Goal: Task Accomplishment & Management: Manage account settings

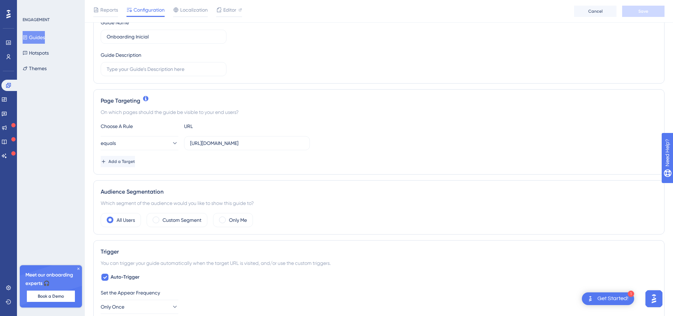
scroll to position [106, 0]
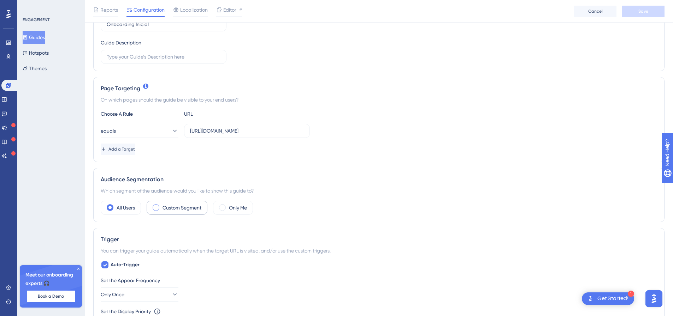
click at [191, 206] on label "Custom Segment" at bounding box center [181, 208] width 39 height 8
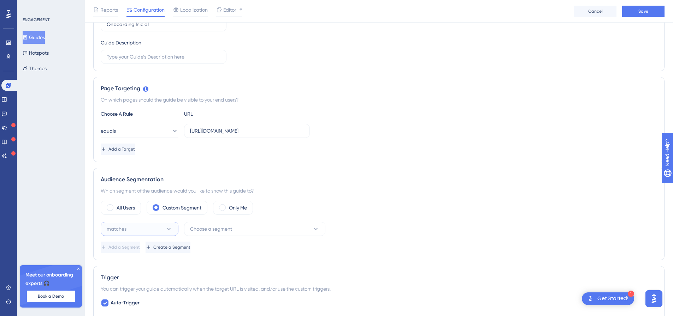
click at [154, 233] on button "matches" at bounding box center [140, 229] width 78 height 14
click at [195, 232] on span "Choose a segment" at bounding box center [211, 229] width 42 height 8
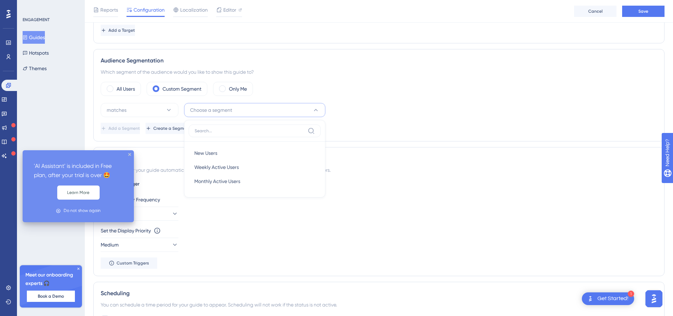
click at [38, 150] on div "'AI Assistant' is included in Free plan, after your trial is over 🤩 Learn More …" at bounding box center [78, 186] width 111 height 72
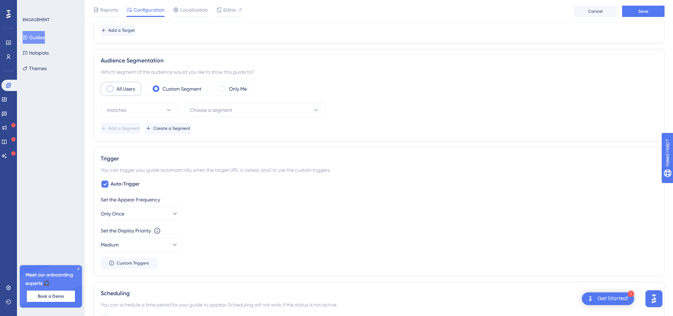
click at [116, 87] on div "All Users" at bounding box center [121, 89] width 40 height 14
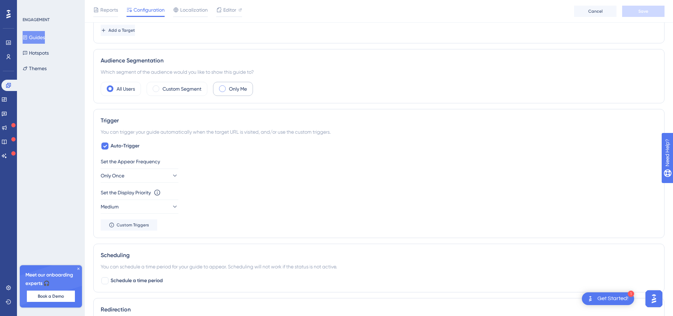
click at [239, 88] on label "Only Me" at bounding box center [238, 89] width 18 height 8
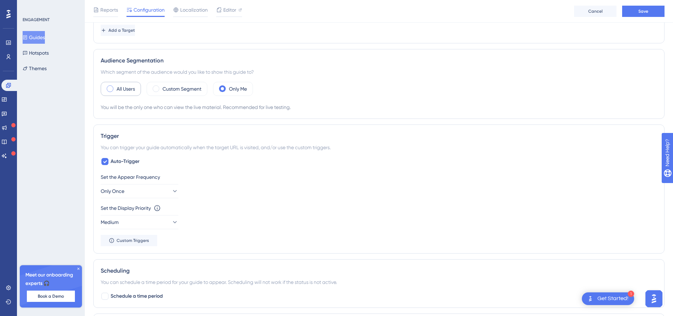
click at [136, 88] on div "All Users" at bounding box center [121, 89] width 40 height 14
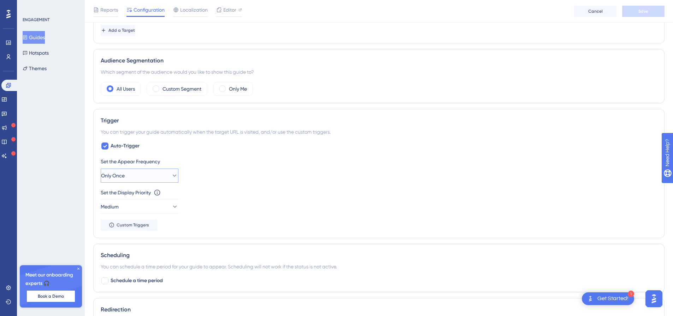
click at [154, 174] on button "Only Once" at bounding box center [140, 176] width 78 height 14
click at [151, 179] on button "Only Once" at bounding box center [140, 176] width 78 height 14
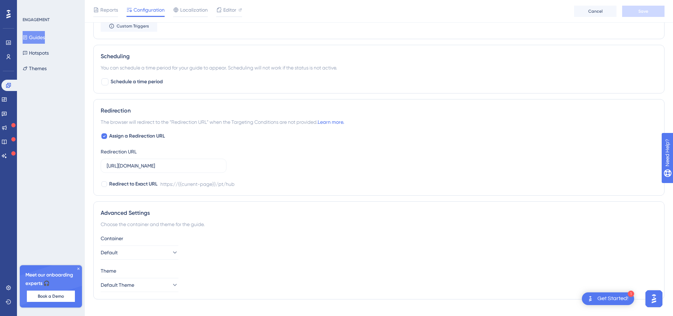
scroll to position [436, 0]
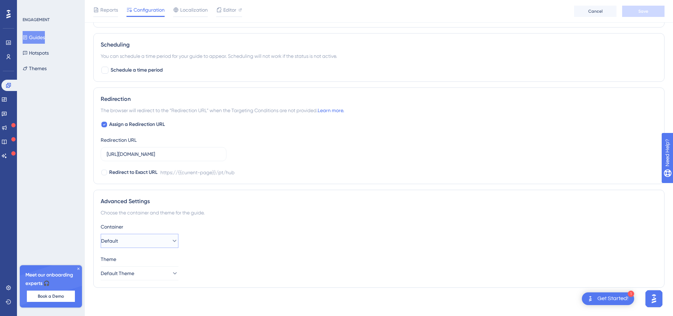
click at [134, 236] on button "Default" at bounding box center [140, 241] width 78 height 14
click at [155, 271] on button "Default Theme" at bounding box center [140, 274] width 78 height 14
click at [49, 53] on button "Hotspots" at bounding box center [36, 53] width 26 height 13
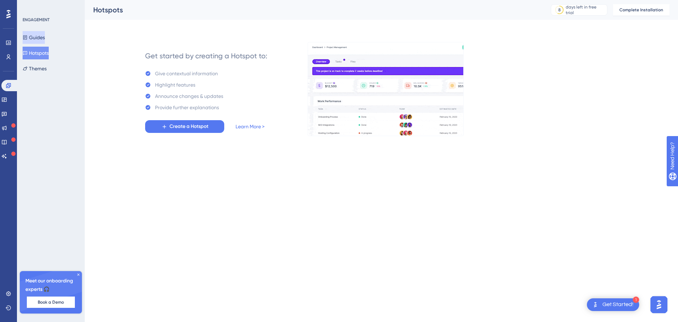
click at [28, 39] on icon at bounding box center [25, 37] width 5 height 5
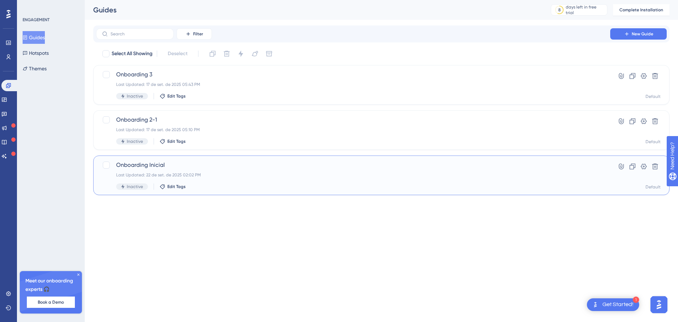
click at [191, 168] on span "Onboarding Inicial" at bounding box center [353, 165] width 474 height 8
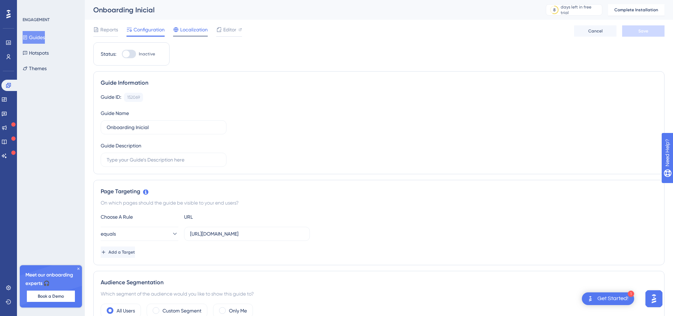
click at [190, 25] on span "Localization" at bounding box center [194, 29] width 28 height 8
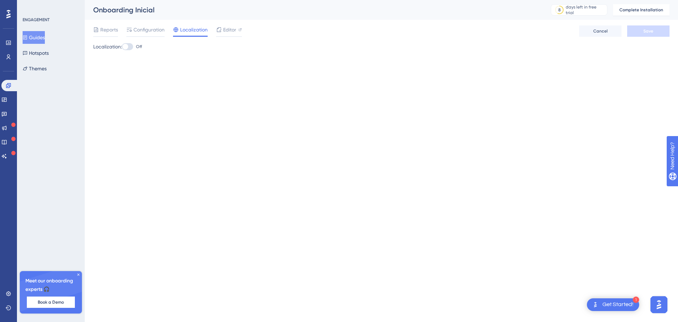
click at [128, 49] on div at bounding box center [126, 47] width 6 height 6
click at [122, 47] on input "Off" at bounding box center [121, 47] width 0 height 0
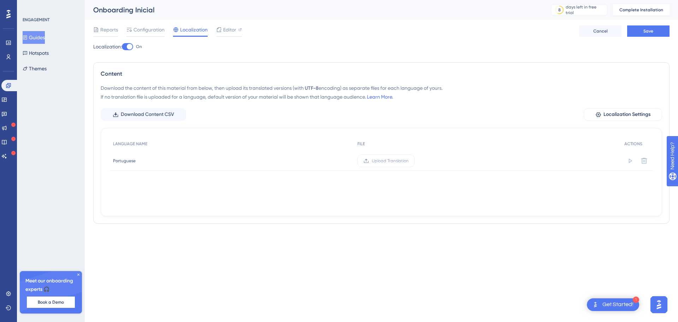
click at [130, 49] on div at bounding box center [127, 46] width 11 height 7
click at [122, 47] on input "On" at bounding box center [121, 47] width 0 height 0
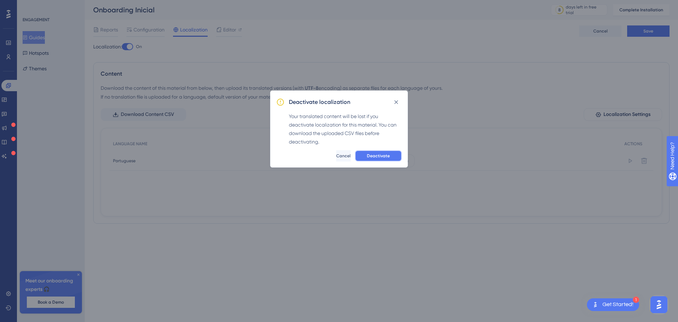
click at [376, 155] on span "Deactivate" at bounding box center [378, 156] width 23 height 6
checkbox input "false"
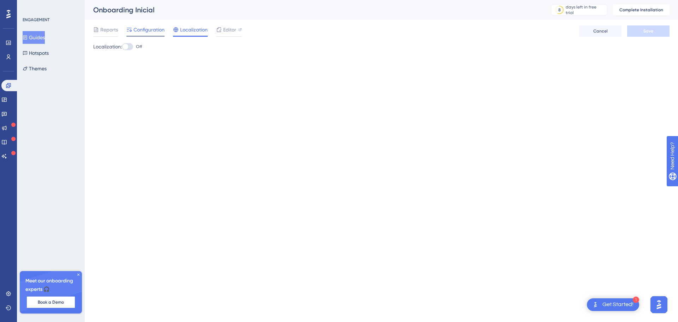
click at [164, 32] on span "Configuration" at bounding box center [149, 29] width 31 height 8
